Goal: Find specific page/section: Find specific page/section

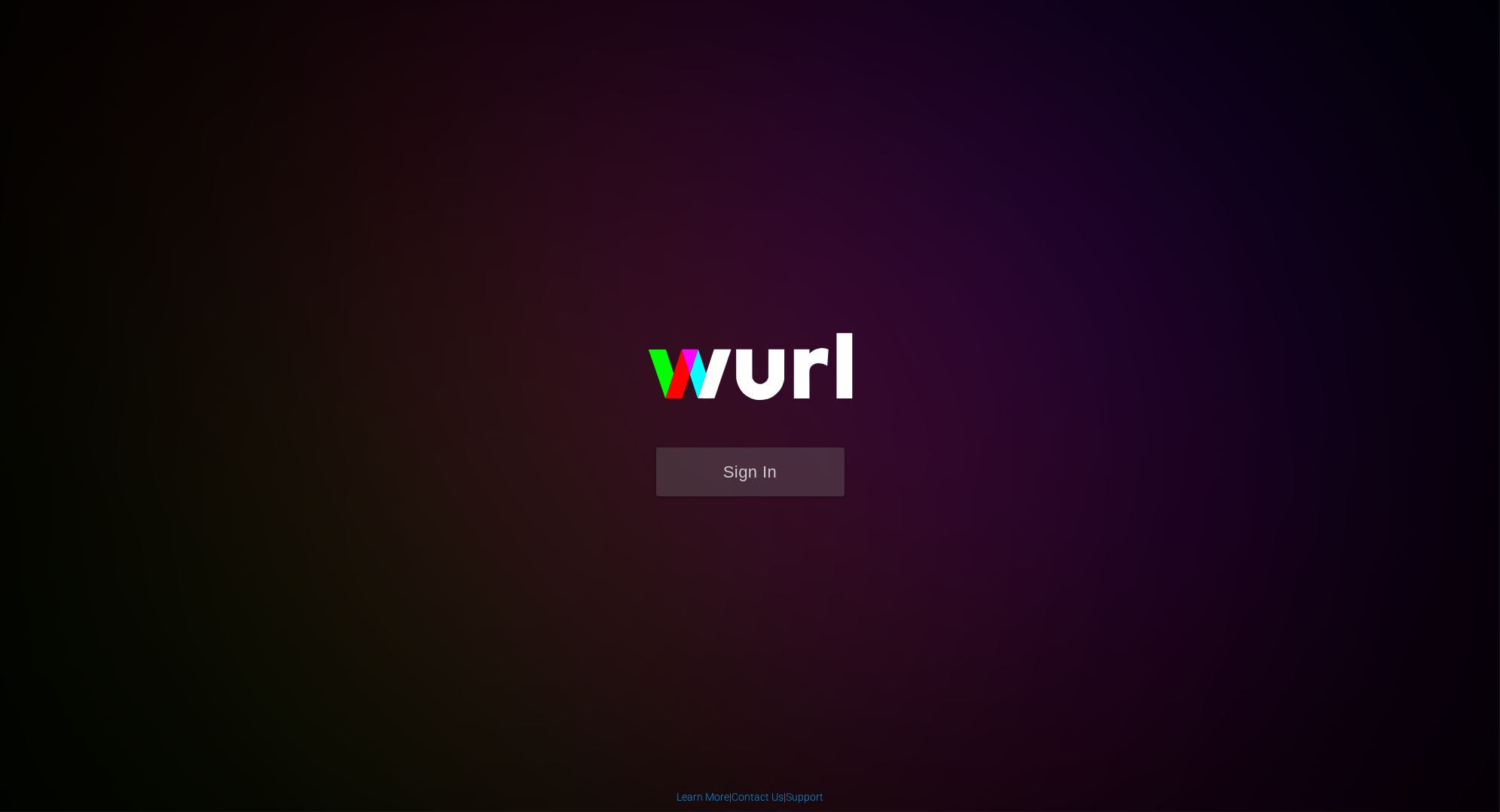
click at [729, 441] on img at bounding box center [750, 373] width 301 height 147
click at [730, 462] on button "Sign In" at bounding box center [750, 472] width 188 height 49
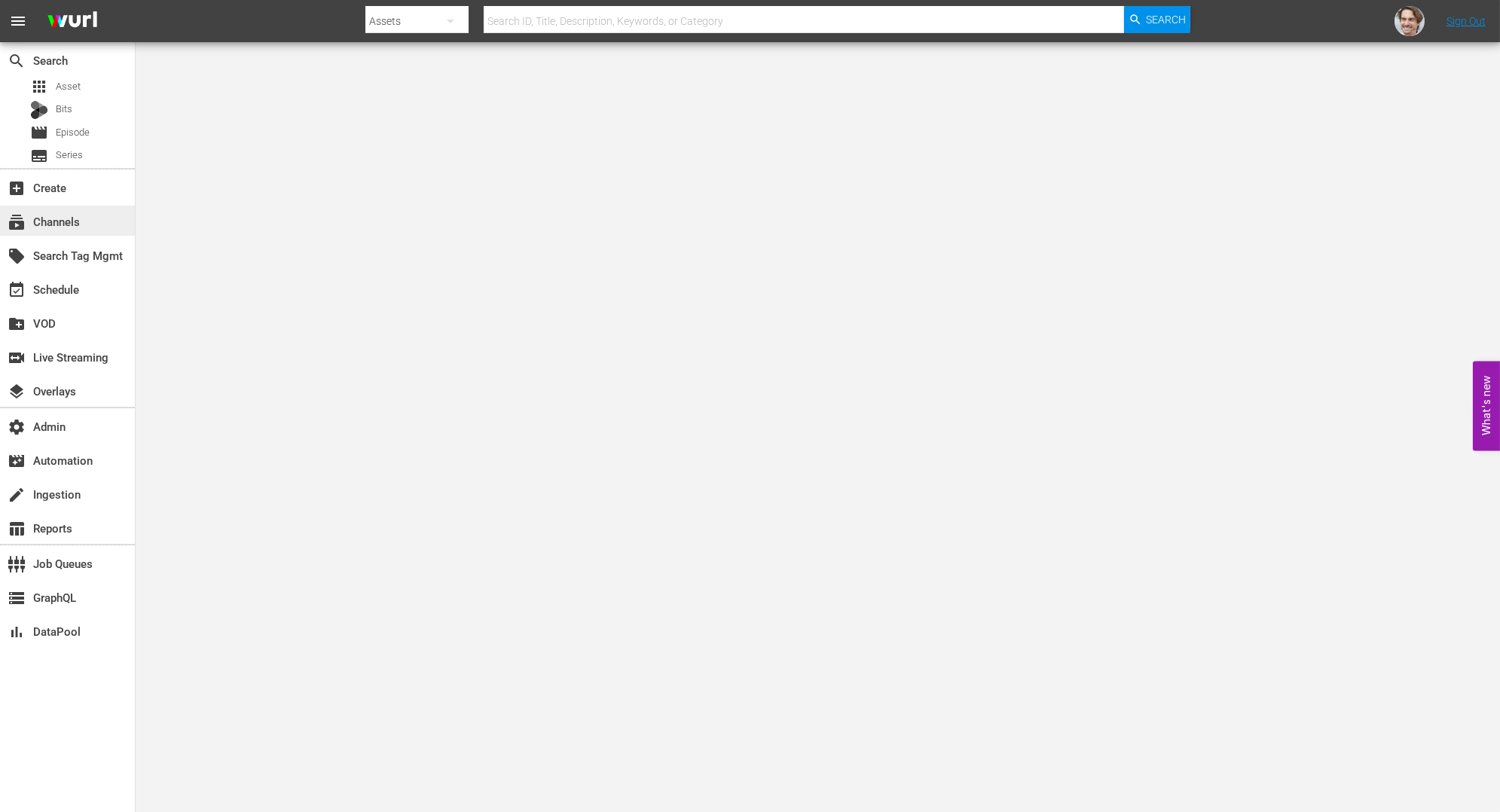
click at [60, 233] on div "subscriptions Channels" at bounding box center [67, 221] width 135 height 30
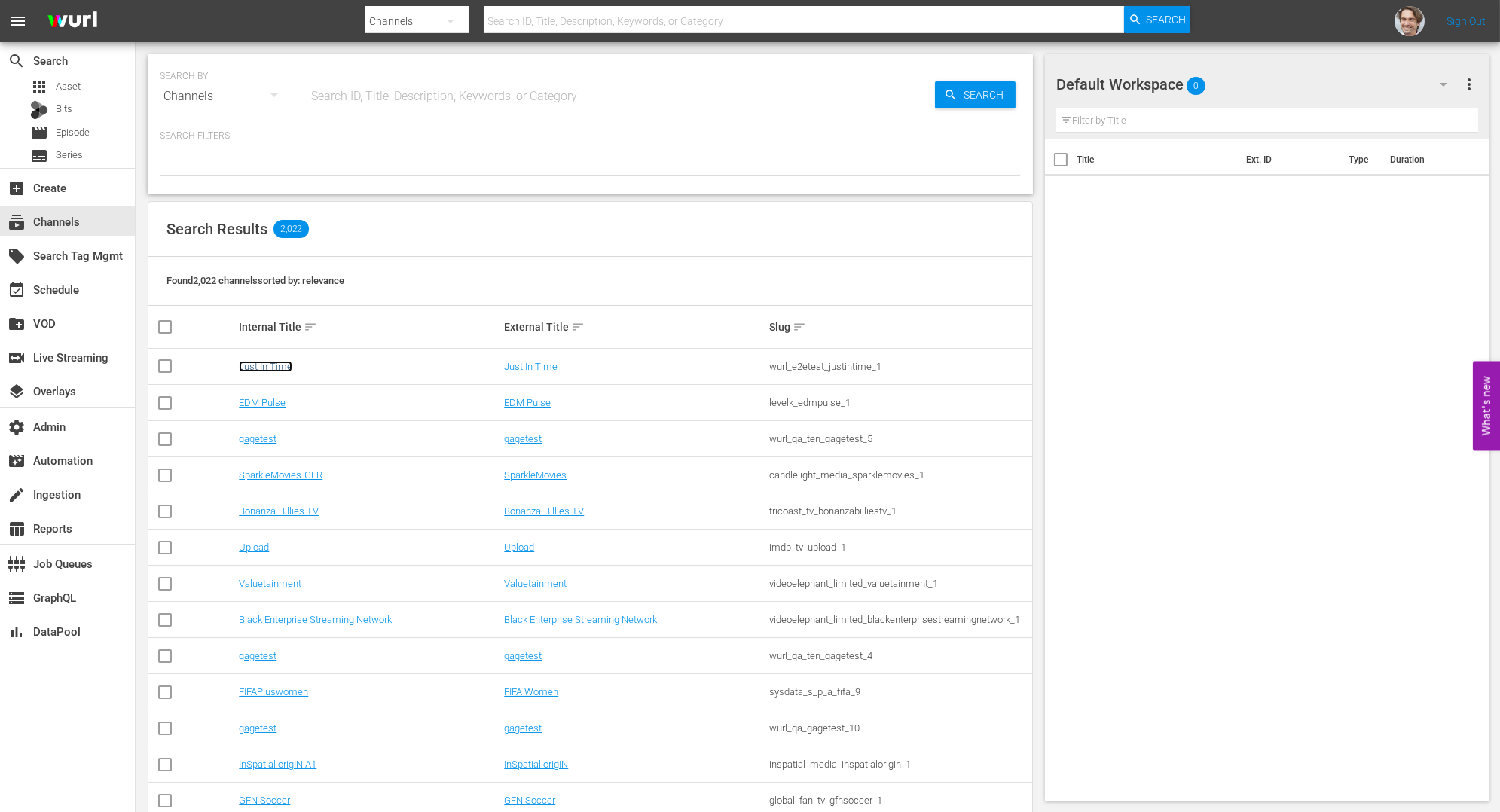
click at [283, 361] on link "Just In Time" at bounding box center [265, 367] width 54 height 11
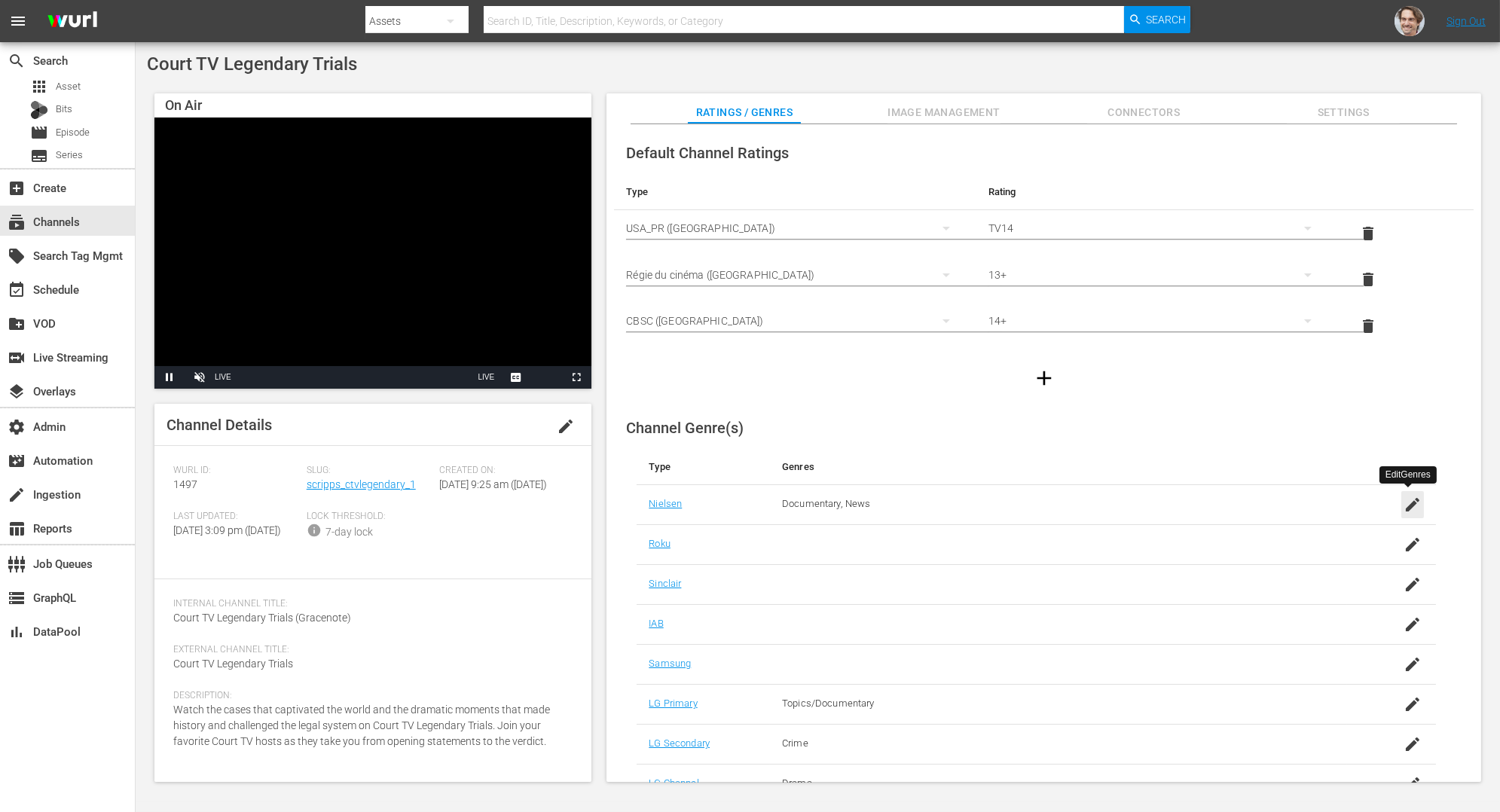
click at [1412, 504] on icon "button" at bounding box center [1413, 504] width 18 height 18
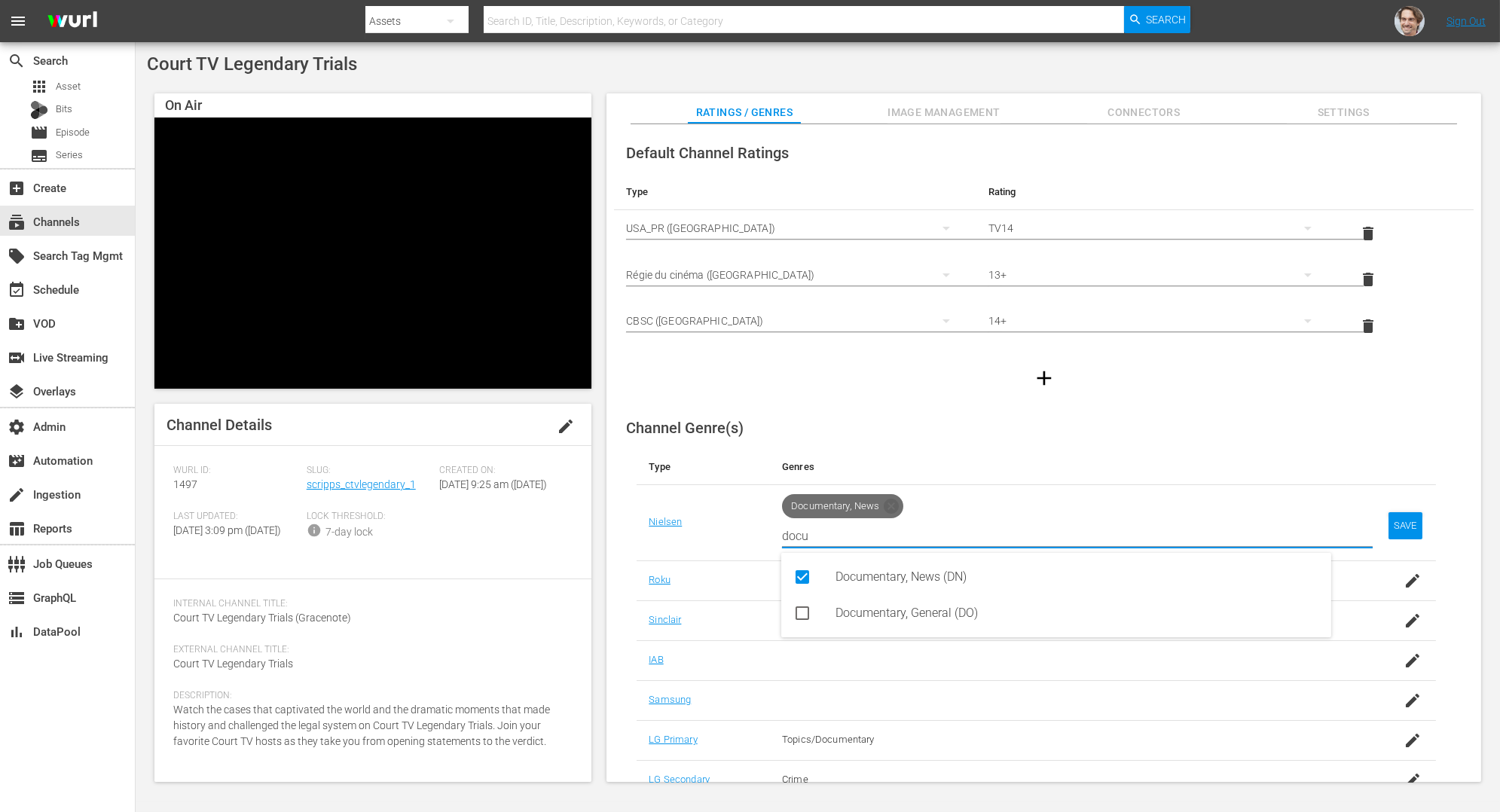
type input "docu"
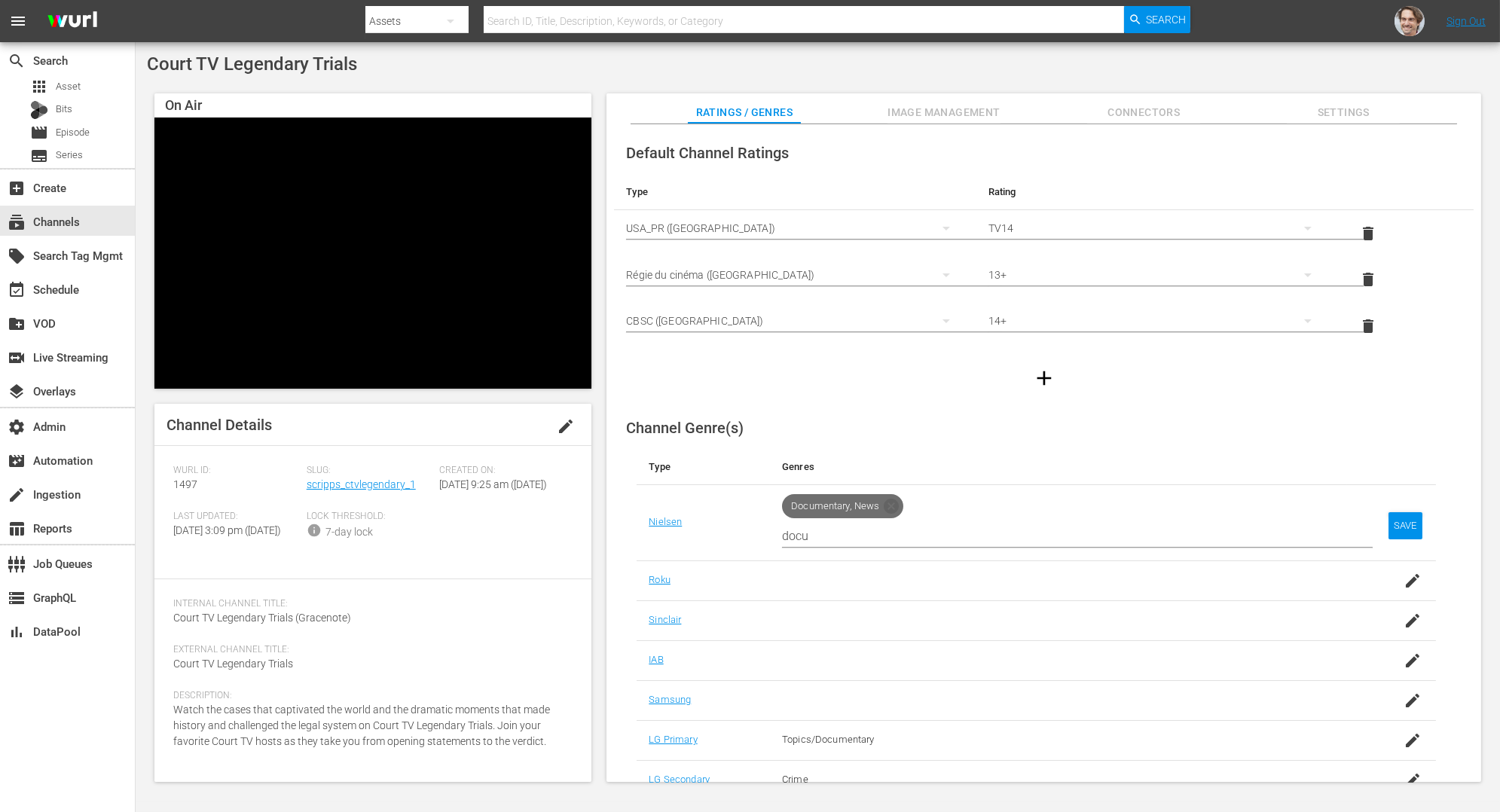
click at [1234, 94] on div "Ratings / Genres Image Management Connectors Settings" at bounding box center [1044, 109] width 799 height 30
